Goal: Information Seeking & Learning: Learn about a topic

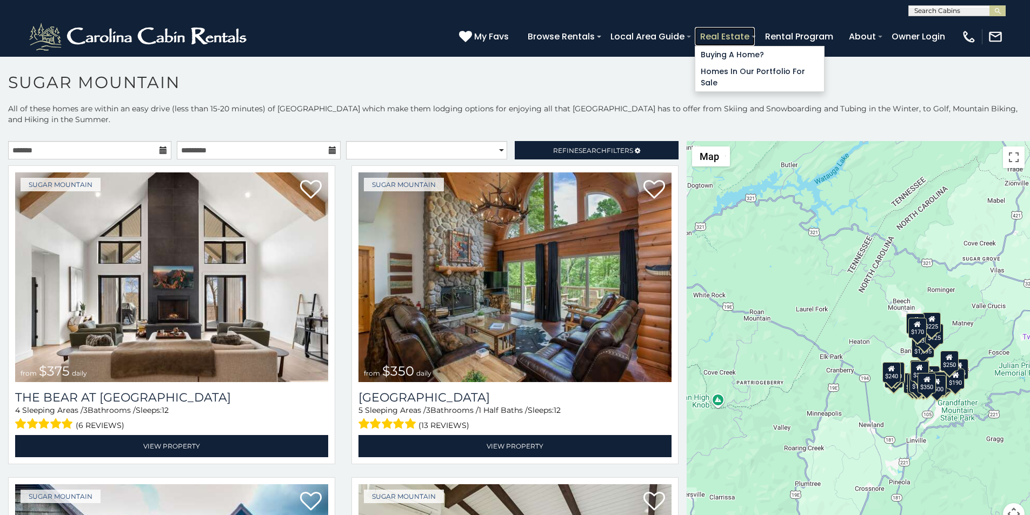
click at [755, 35] on link "Real Estate" at bounding box center [725, 36] width 60 height 19
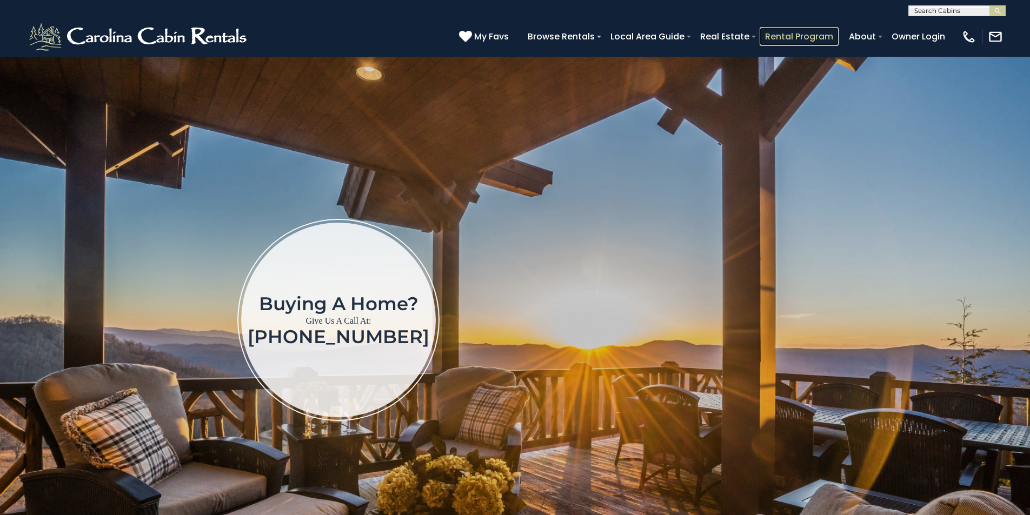
click at [825, 36] on link "Rental Program" at bounding box center [798, 36] width 79 height 19
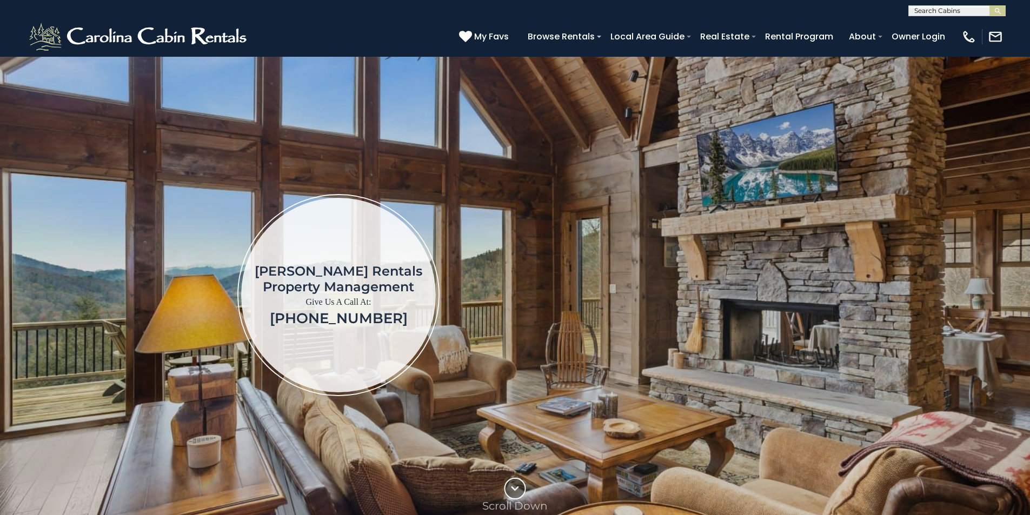
click at [1027, 164] on img at bounding box center [515, 295] width 1030 height 478
click at [1026, 203] on img at bounding box center [515, 295] width 1030 height 478
click at [1027, 242] on img at bounding box center [515, 295] width 1030 height 478
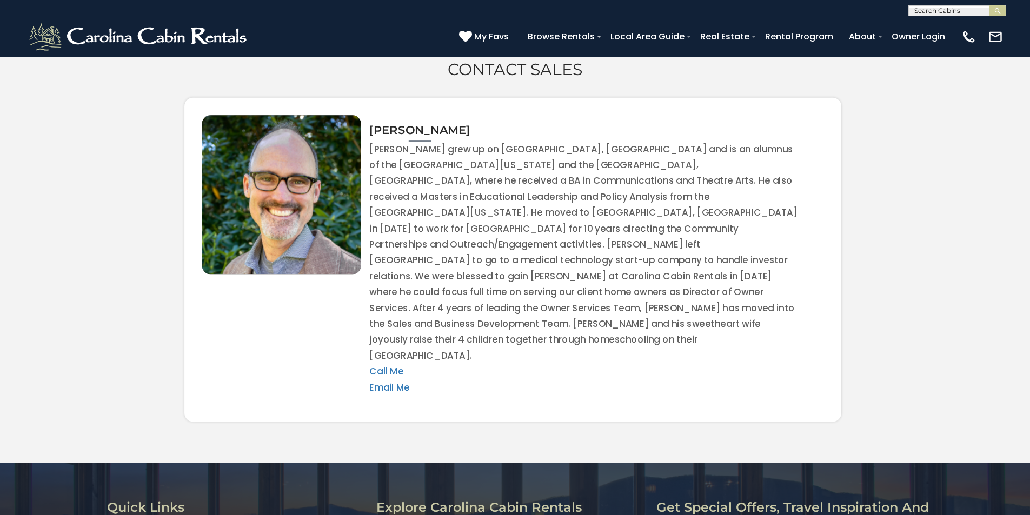
scroll to position [2094, 0]
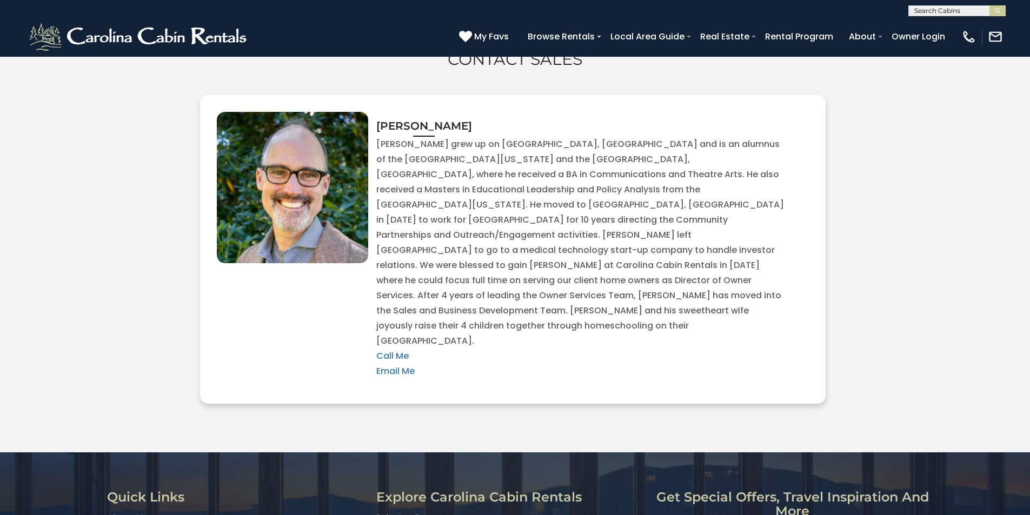
click at [1026, 291] on div "Contact Sales Todd Call Me Email Me" at bounding box center [515, 202] width 1030 height 413
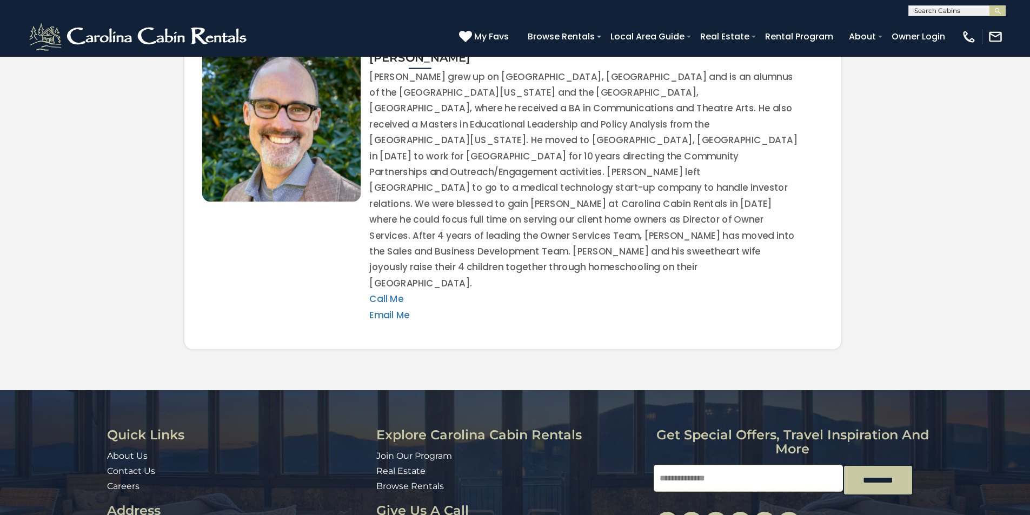
scroll to position [2168, 0]
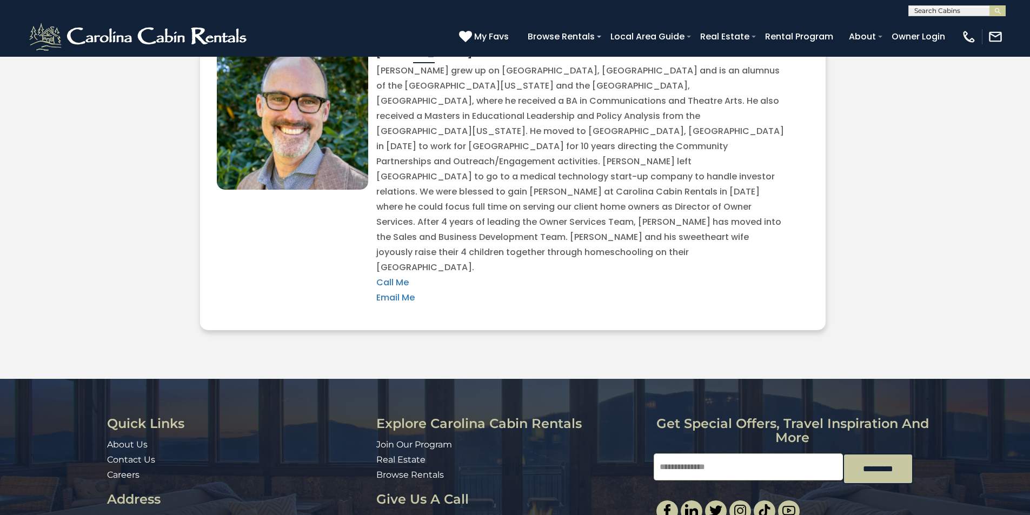
click at [1026, 394] on div "Quick Links About Us Contact Us Careers Address 491 George Wilson Road Boone, N…" at bounding box center [515, 479] width 1030 height 200
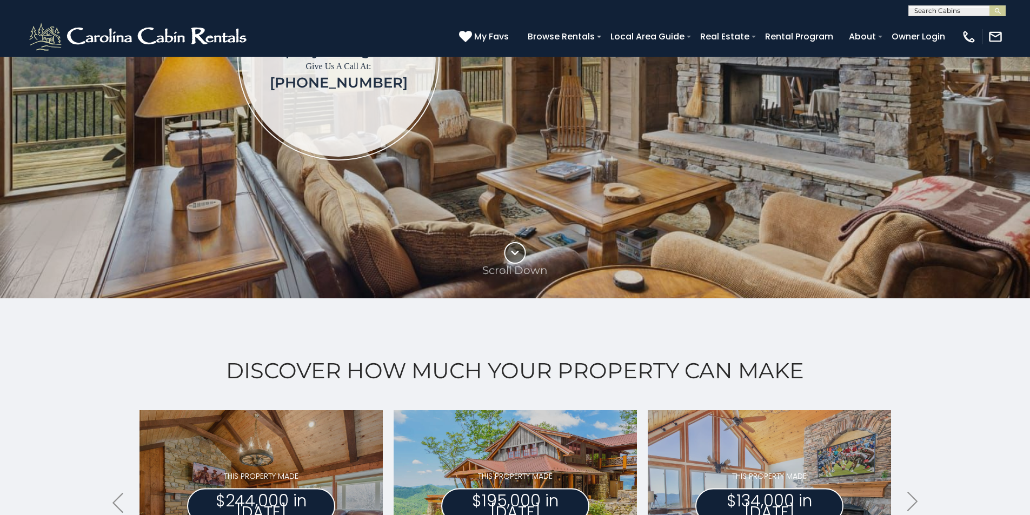
scroll to position [231, 0]
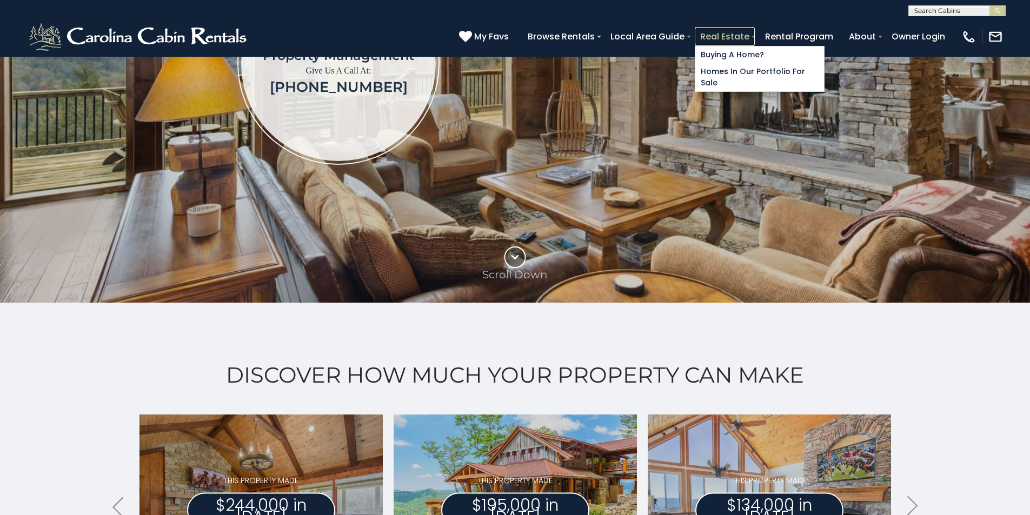
click at [755, 42] on link "Real Estate" at bounding box center [725, 36] width 60 height 19
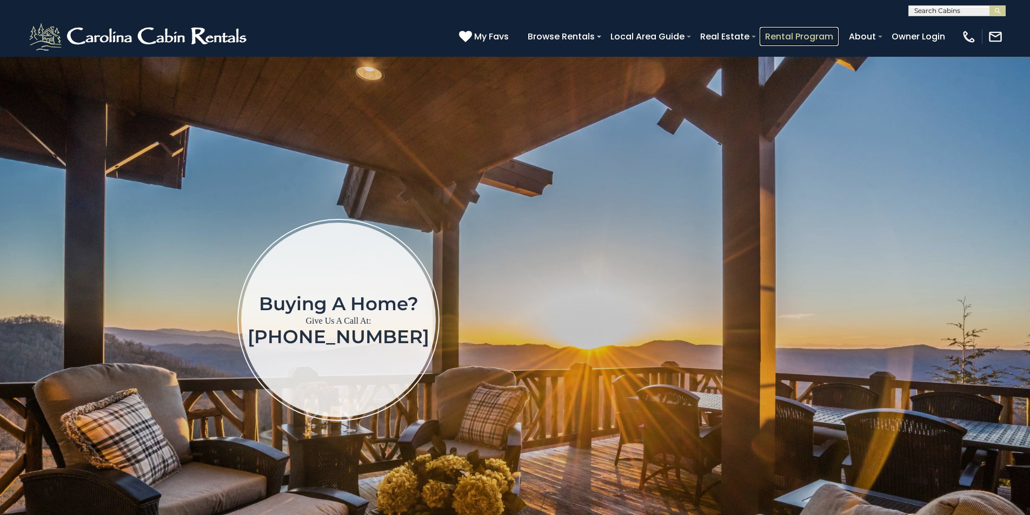
click at [828, 31] on link "Rental Program" at bounding box center [798, 36] width 79 height 19
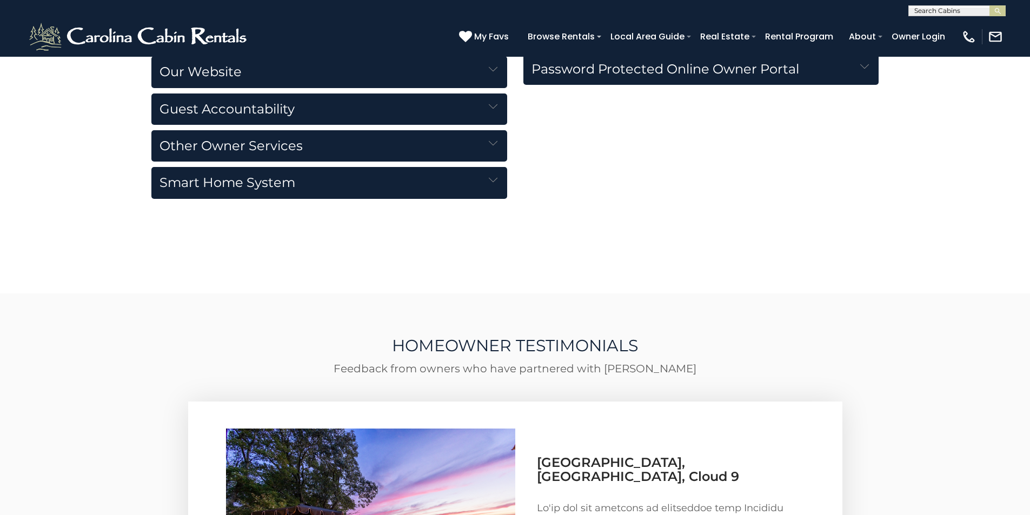
scroll to position [1396, 0]
